Goal: Information Seeking & Learning: Find contact information

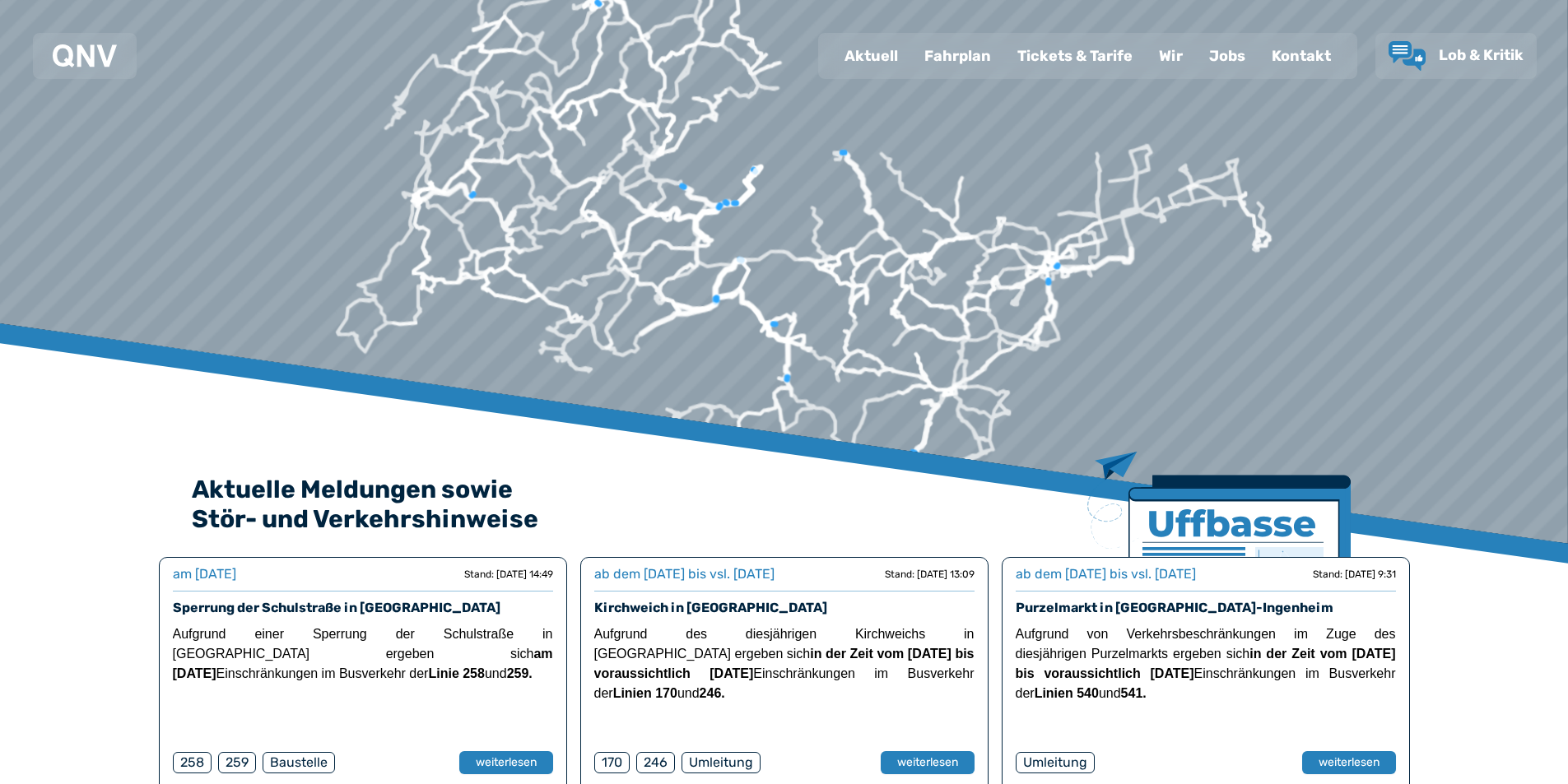
scroll to position [83, 0]
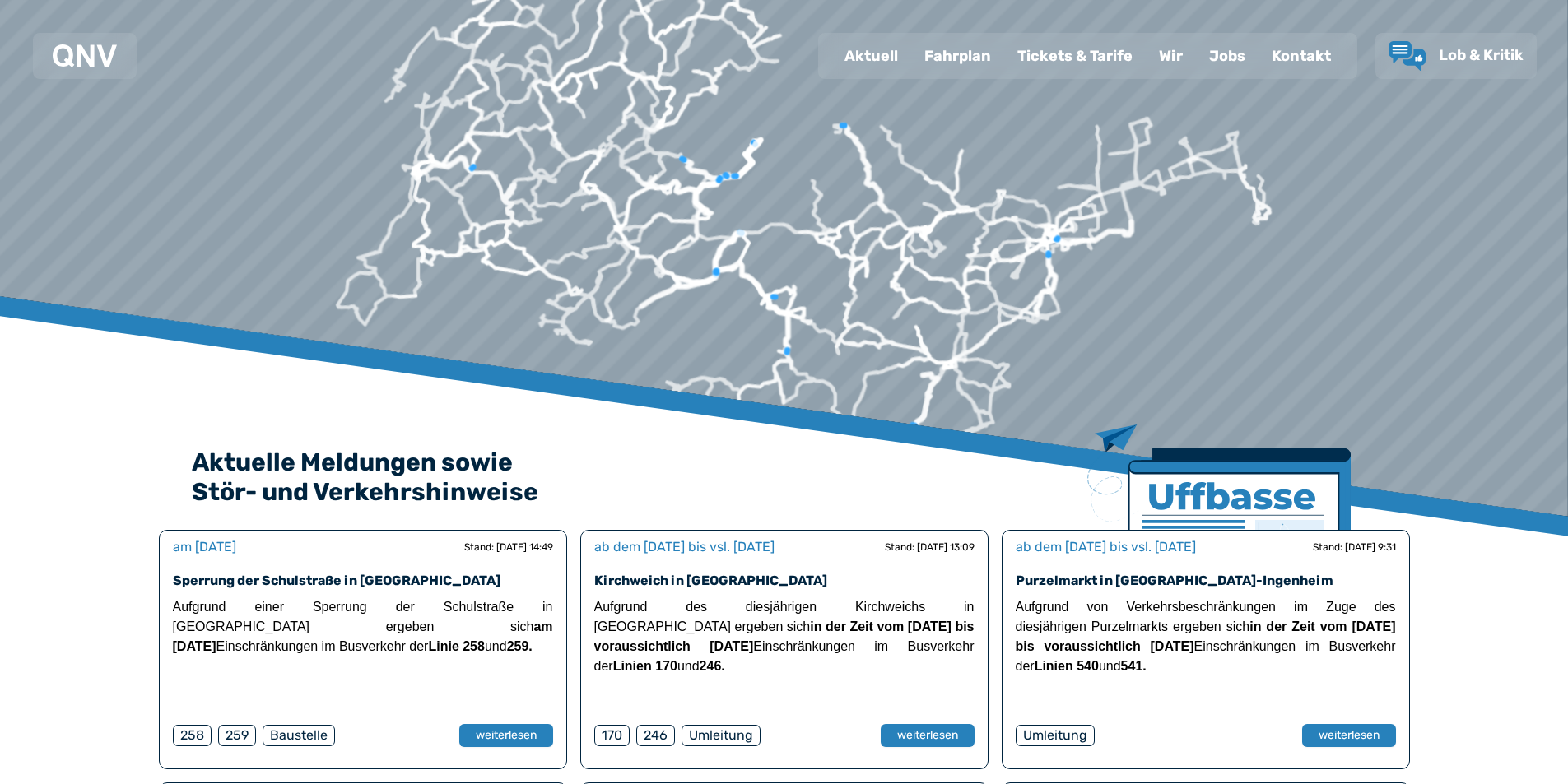
click at [1298, 60] on div "Kontakt" at bounding box center [1301, 55] width 86 height 42
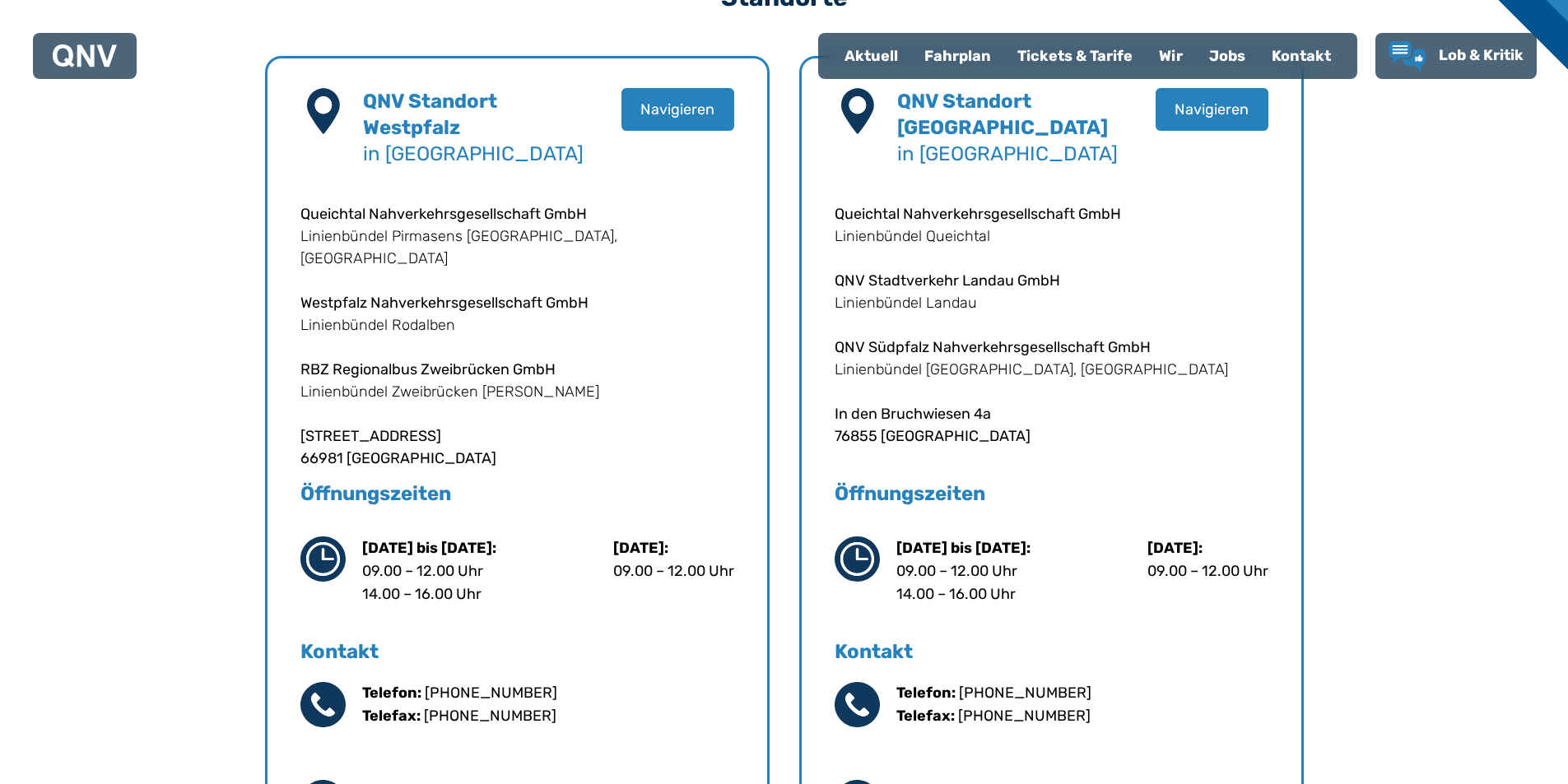
scroll to position [576, 0]
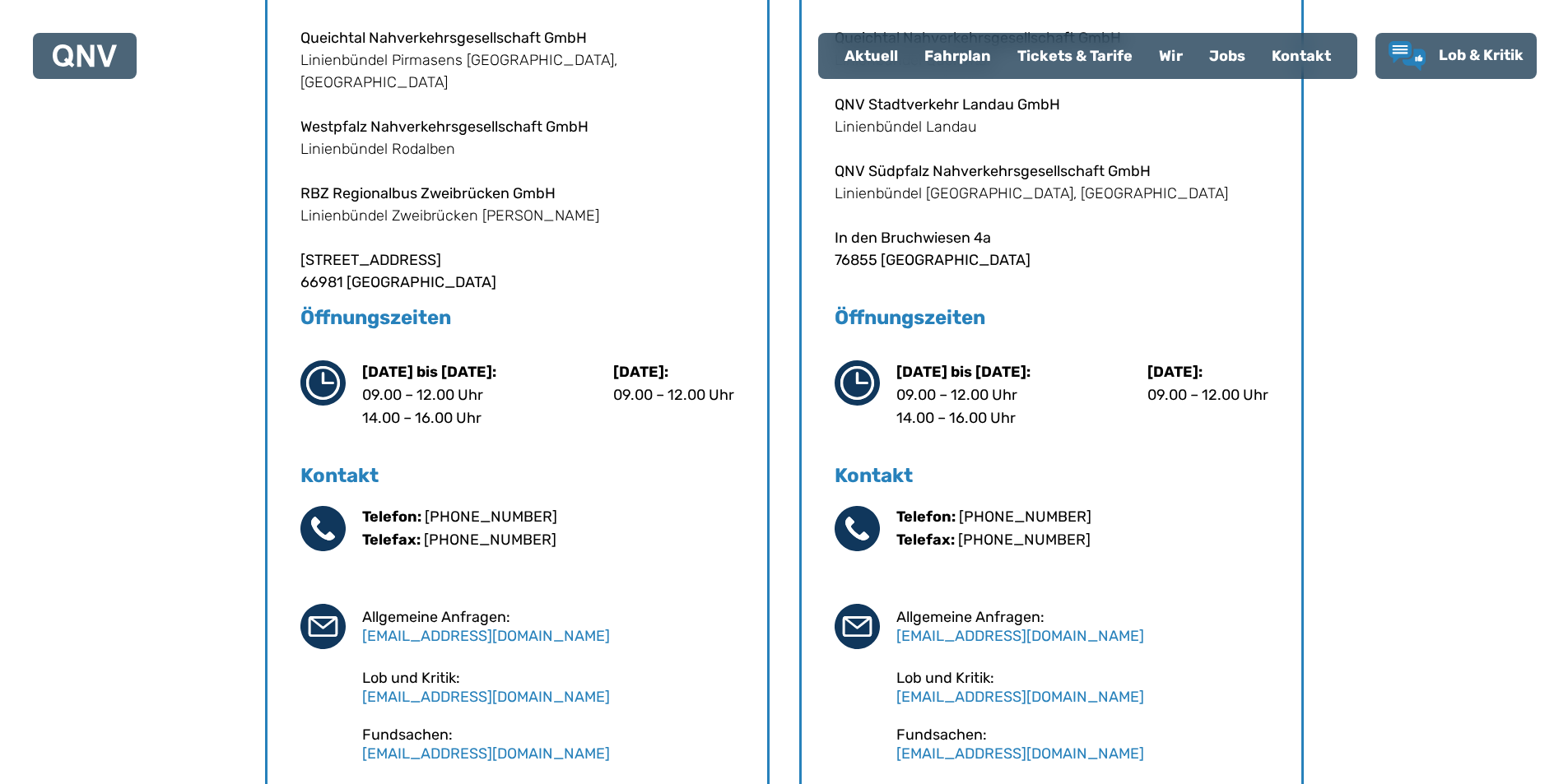
scroll to position [823, 0]
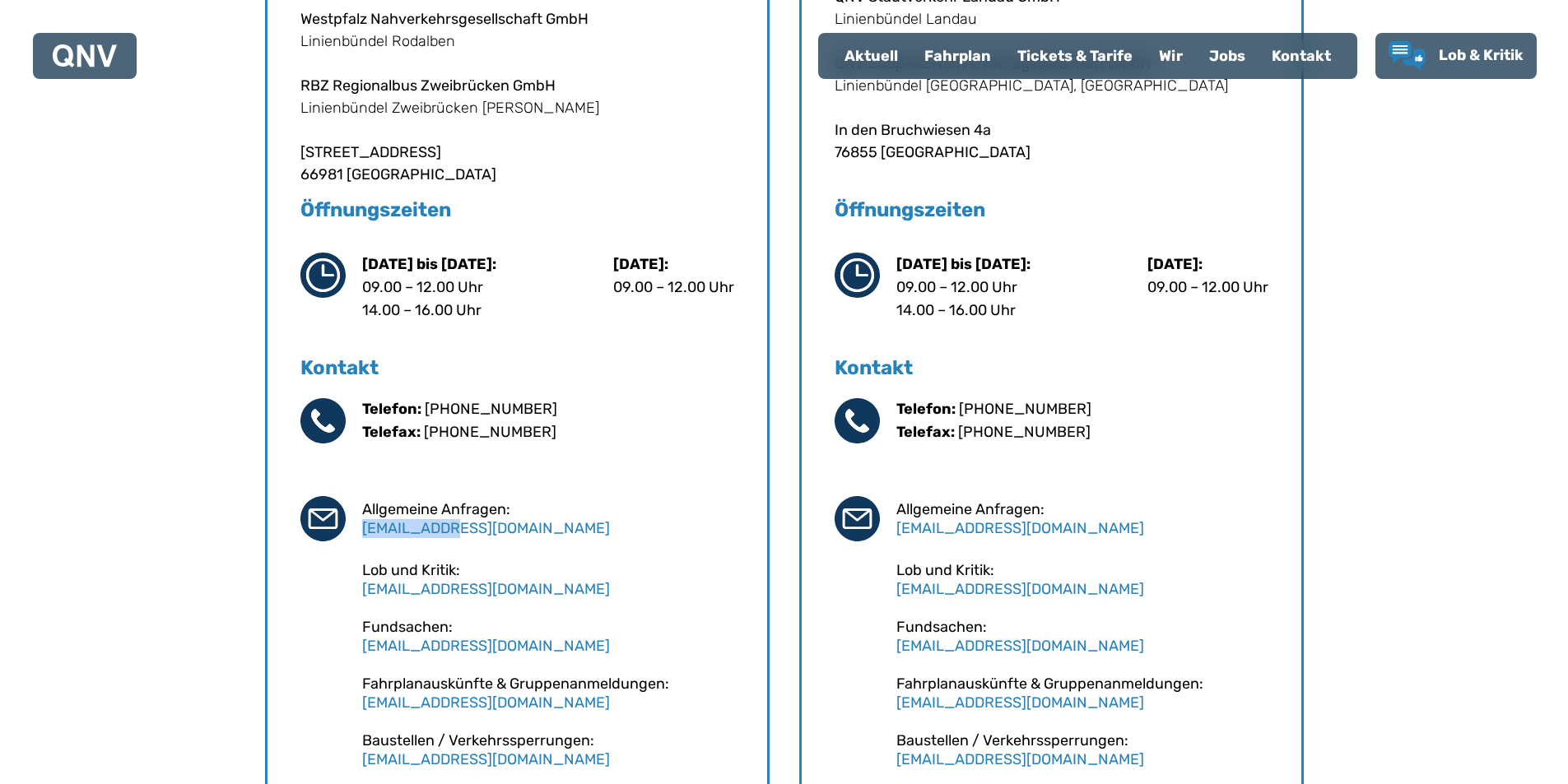
drag, startPoint x: 455, startPoint y: 530, endPoint x: 359, endPoint y: 528, distance: 96.0
click at [359, 528] on div "Telefon: [PHONE_NUMBER] Telefax: [PHONE_NUMBER] Allgemeine Anfragen: [EMAIL_ADD…" at bounding box center [517, 583] width 433 height 371
copy link "[EMAIL_ADDRESS][DOMAIN_NAME]"
click at [616, 722] on div "Telefon: [PHONE_NUMBER] Telefax: [PHONE_NUMBER] Allgemeine Anfragen: [EMAIL_ADD…" at bounding box center [517, 583] width 433 height 371
drag, startPoint x: 358, startPoint y: 638, endPoint x: 506, endPoint y: 636, distance: 148.0
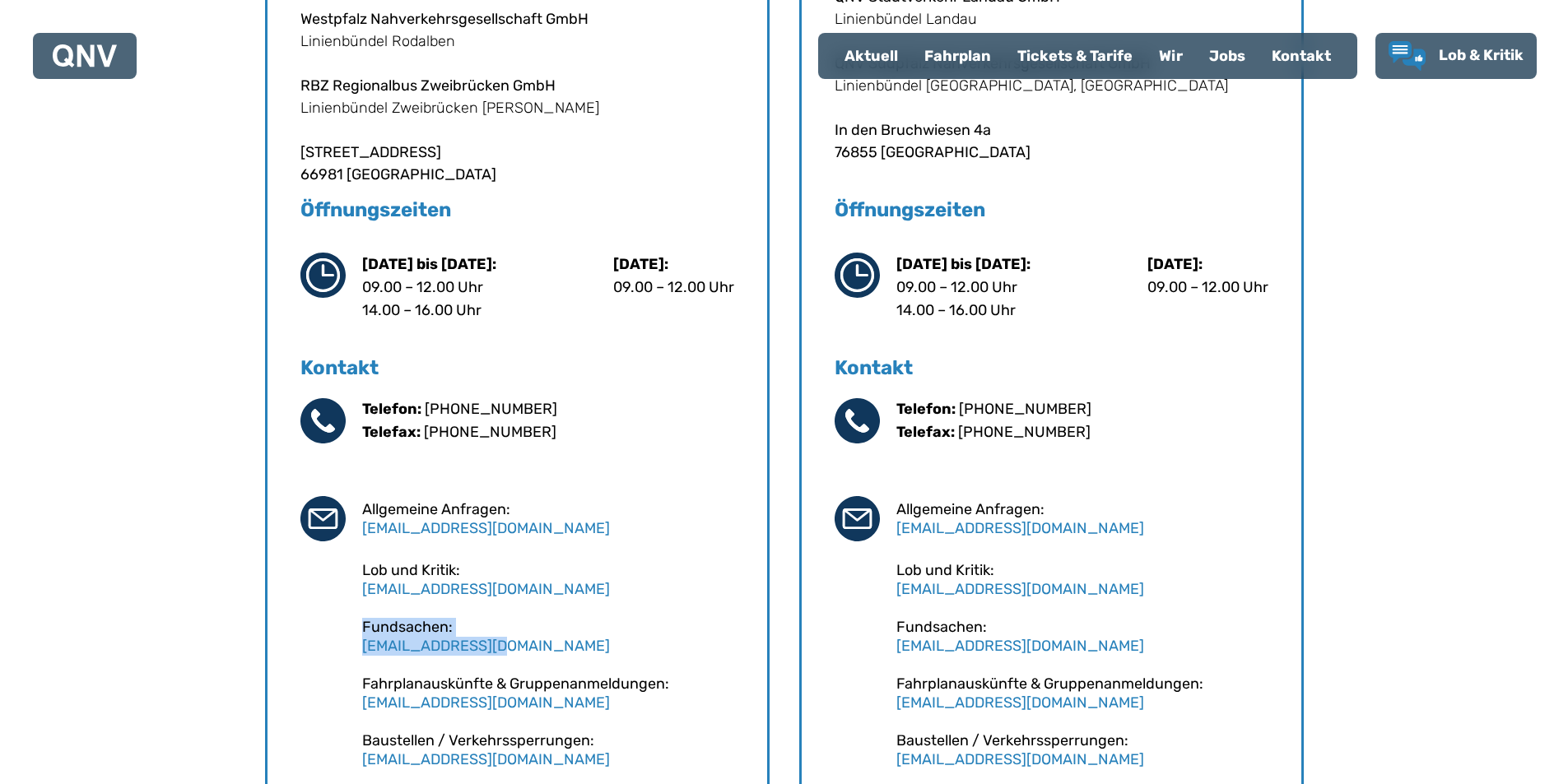
click at [506, 636] on div "Telefon: [PHONE_NUMBER] Telefax: [PHONE_NUMBER] Allgemeine Anfragen: [EMAIL_ADD…" at bounding box center [517, 583] width 433 height 371
click at [507, 637] on div "Fundsachen: [EMAIL_ADDRESS][DOMAIN_NAME]" at bounding box center [549, 636] width 372 height 37
drag, startPoint x: 512, startPoint y: 649, endPoint x: 358, endPoint y: 657, distance: 154.2
click at [358, 657] on div "Telefon: [PHONE_NUMBER] Telefax: [PHONE_NUMBER] Allgemeine Anfragen: [EMAIL_ADD…" at bounding box center [517, 583] width 433 height 371
copy link "[EMAIL_ADDRESS][DOMAIN_NAME]"
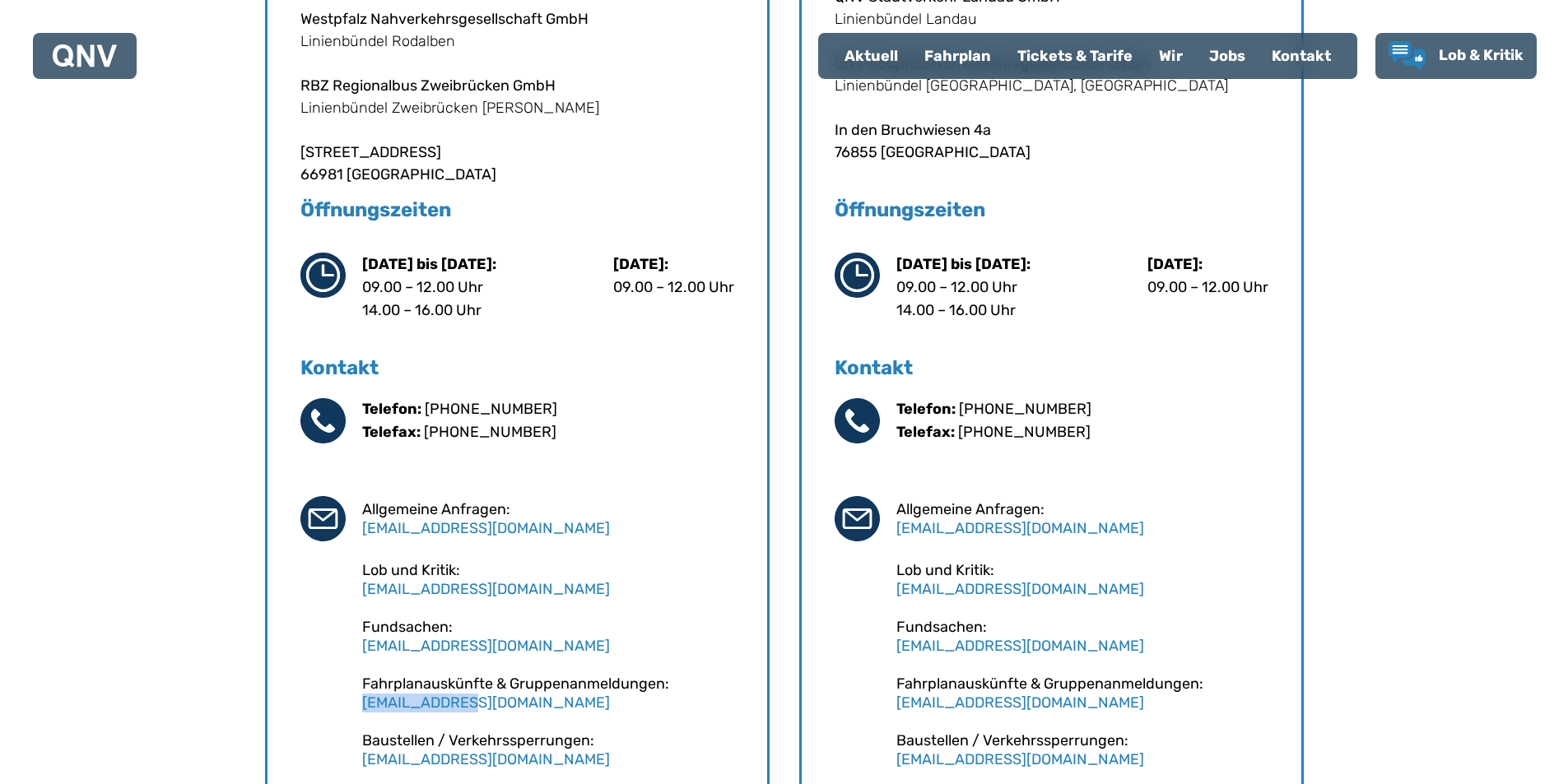
drag, startPoint x: 360, startPoint y: 702, endPoint x: 470, endPoint y: 703, distance: 110.0
click at [470, 703] on div "Telefon: [PHONE_NUMBER] Telefax: [PHONE_NUMBER] Allgemeine Anfragen: [EMAIL_ADD…" at bounding box center [517, 583] width 433 height 371
click at [362, 682] on div "Telefon: [PHONE_NUMBER] Telefax: [PHONE_NUMBER] Allgemeine Anfragen: [EMAIL_ADD…" at bounding box center [517, 583] width 433 height 371
drag, startPoint x: 362, startPoint y: 682, endPoint x: 483, endPoint y: 703, distance: 122.8
click at [483, 703] on div "Fahrplanauskünfte & Gruppenanmeldungen: [EMAIL_ADDRESS][DOMAIN_NAME]" at bounding box center [549, 693] width 372 height 37
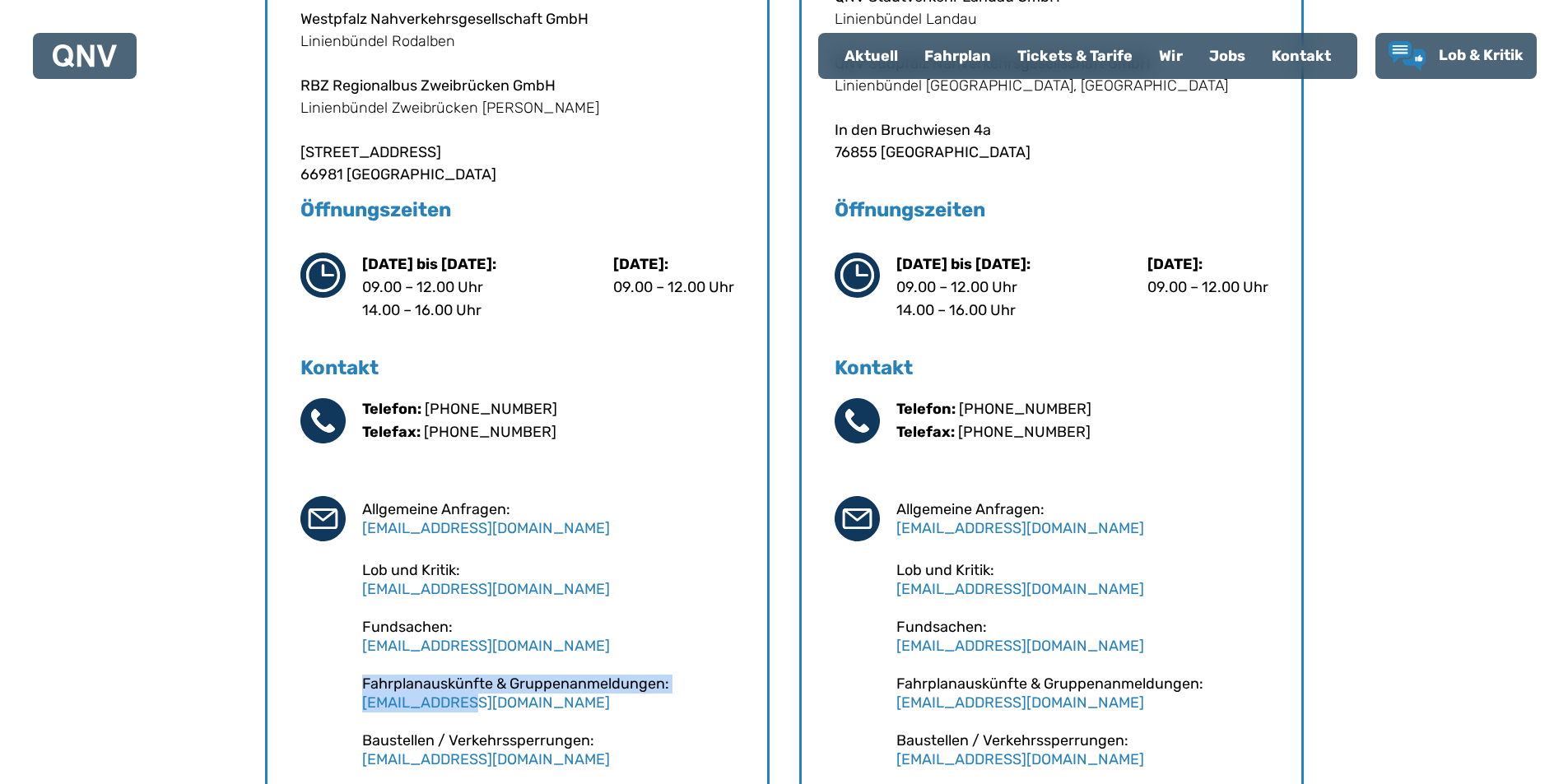
copy div "Fahrplanauskünfte & Gruppenanmeldungen: [EMAIL_ADDRESS][DOMAIN_NAME]"
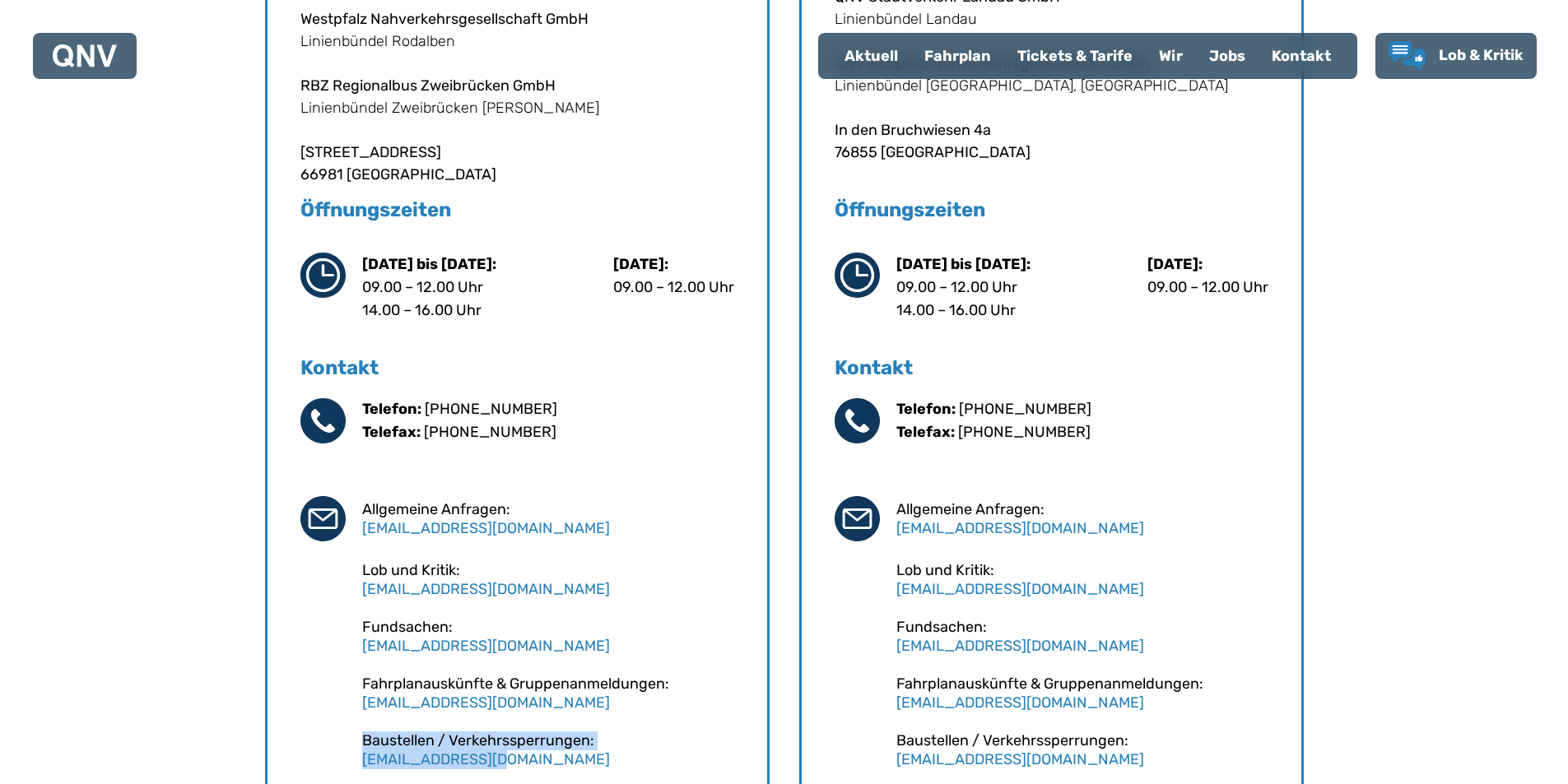
drag, startPoint x: 359, startPoint y: 741, endPoint x: 510, endPoint y: 761, distance: 152.3
click at [510, 761] on div "Telefon: [PHONE_NUMBER] Telefax: [PHONE_NUMBER] Allgemeine Anfragen: [EMAIL_ADD…" at bounding box center [517, 583] width 433 height 371
copy div "Baustellen / Verkehrssperrungen: [EMAIL_ADDRESS][DOMAIN_NAME]"
